Goal: Task Accomplishment & Management: Manage account settings

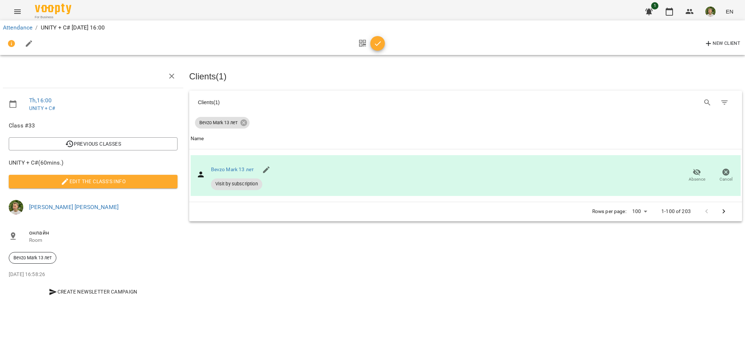
click at [375, 39] on icon "button" at bounding box center [378, 43] width 9 height 9
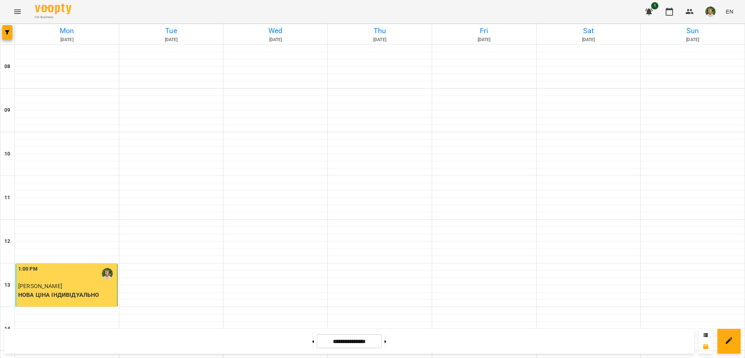
scroll to position [291, 0]
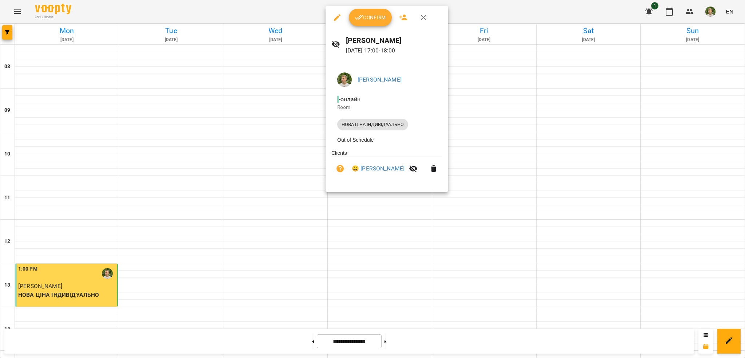
click at [372, 18] on span "Confirm" at bounding box center [370, 17] width 31 height 9
